Goal: Obtain resource: Obtain resource

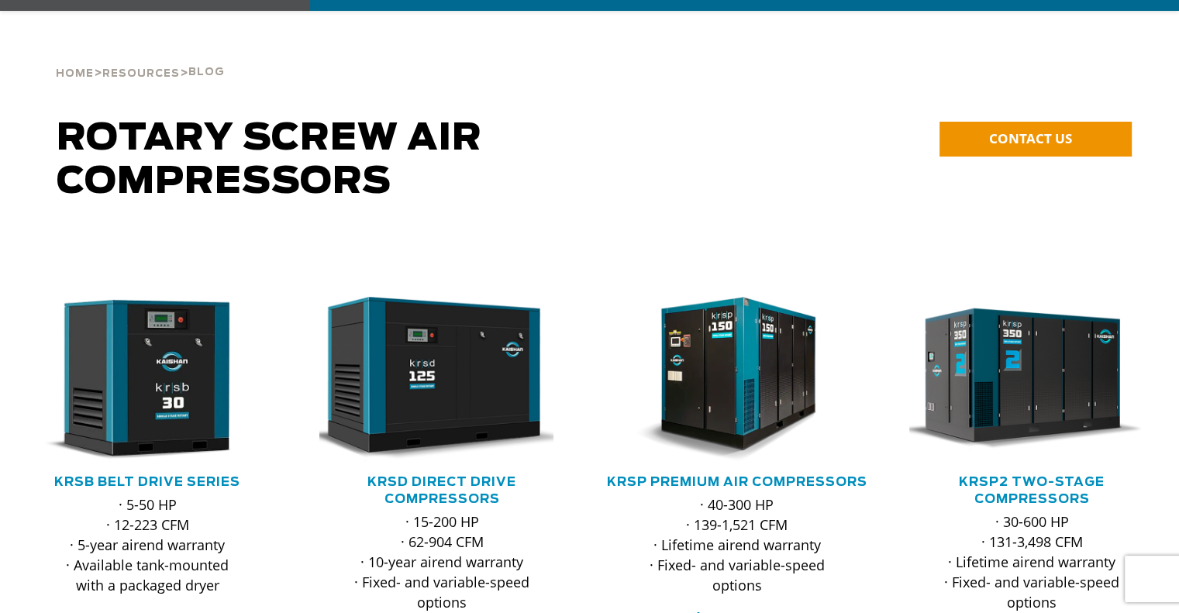
scroll to position [129, 0]
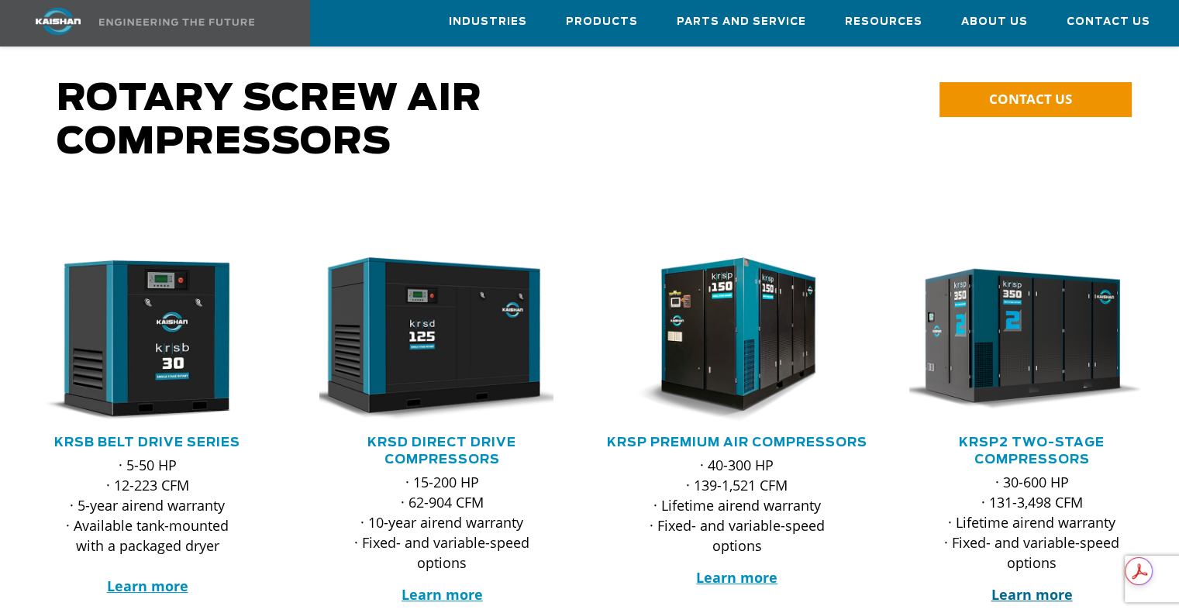
click at [1054, 585] on strong "Learn more" at bounding box center [1031, 594] width 81 height 19
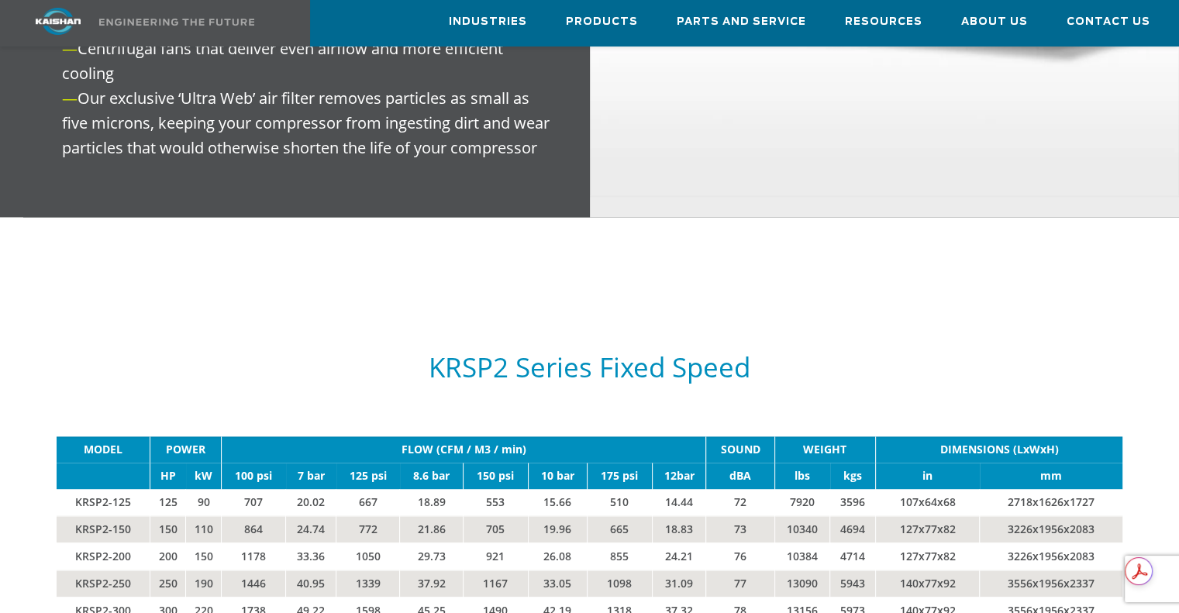
scroll to position [2326, 0]
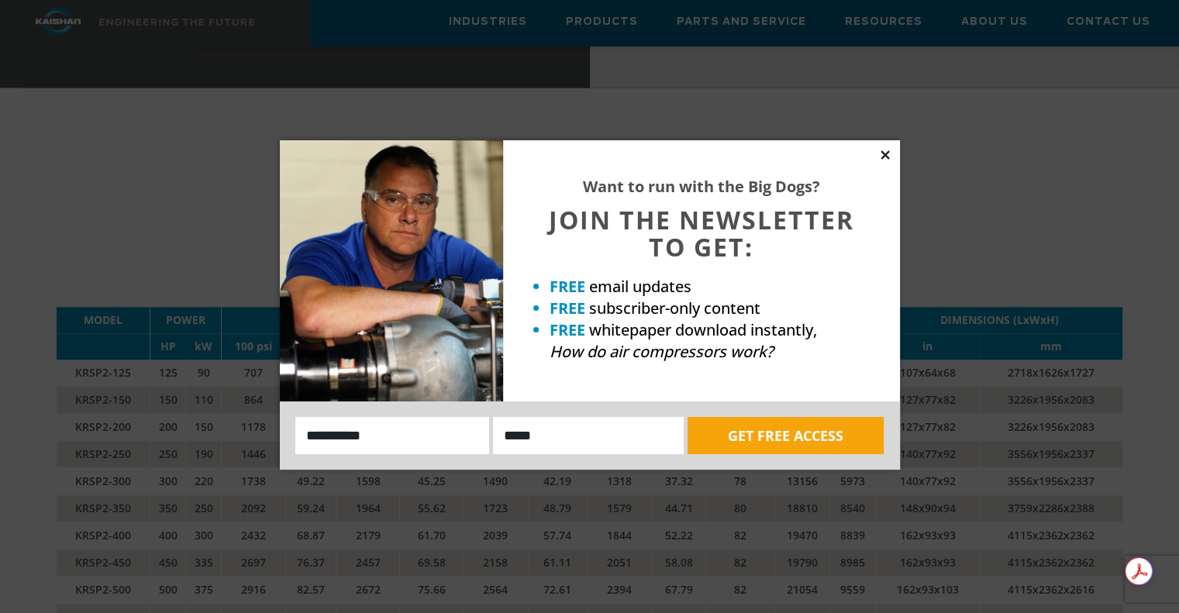
click at [884, 151] on icon at bounding box center [885, 155] width 14 height 14
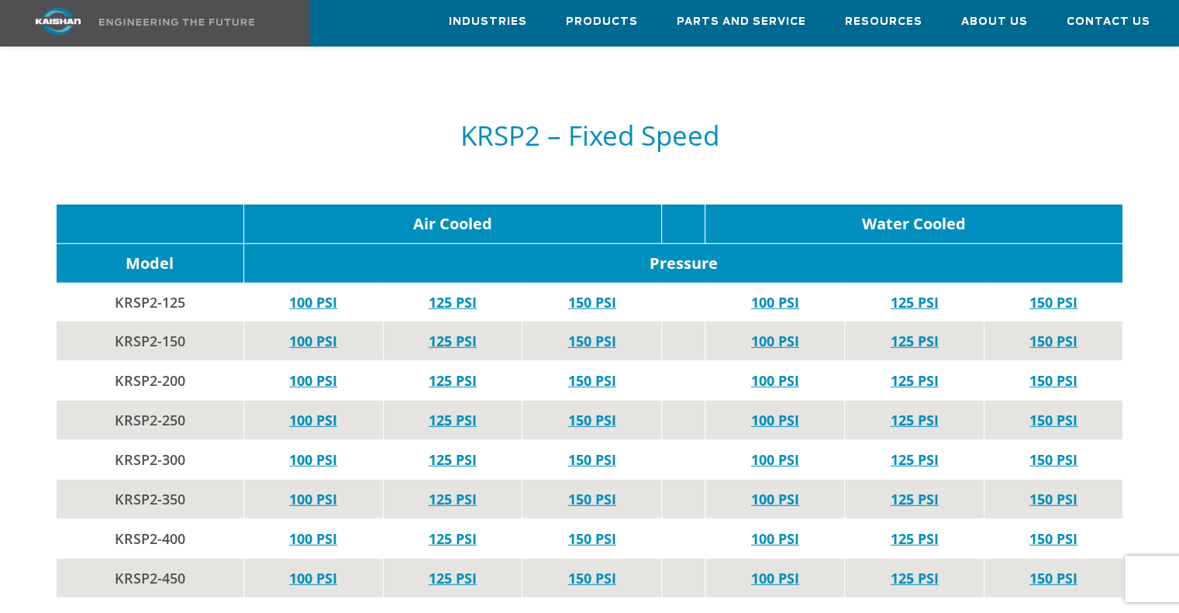
scroll to position [4264, 0]
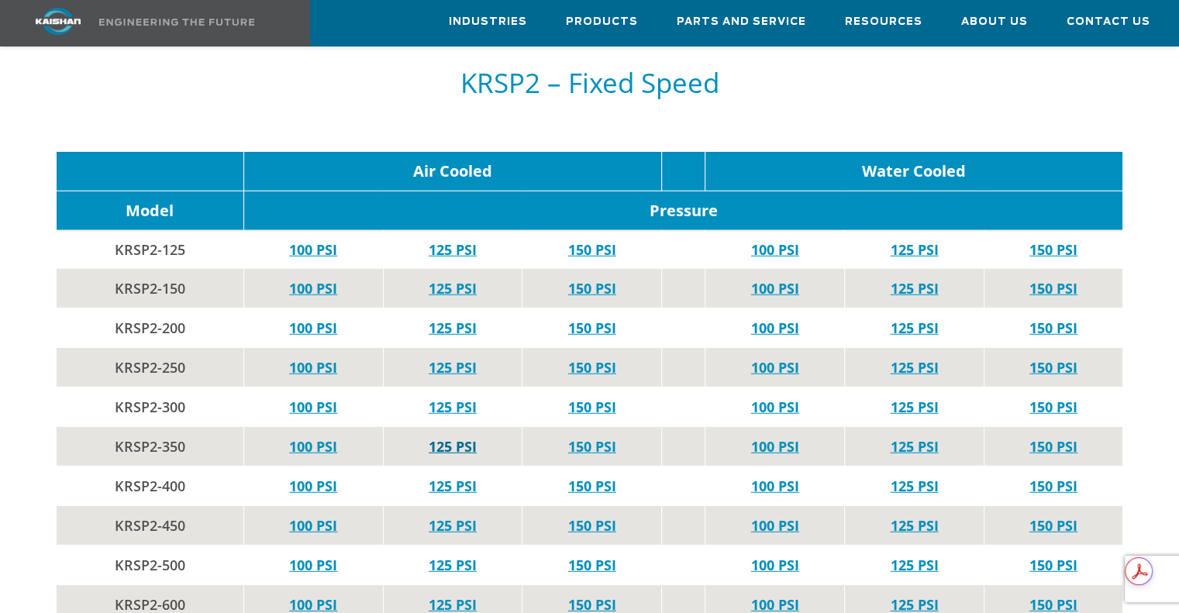
click at [465, 437] on link "125 PSI" at bounding box center [453, 446] width 48 height 19
click at [915, 437] on link "125 PSI" at bounding box center [915, 446] width 48 height 19
